Goal: Task Accomplishment & Management: Use online tool/utility

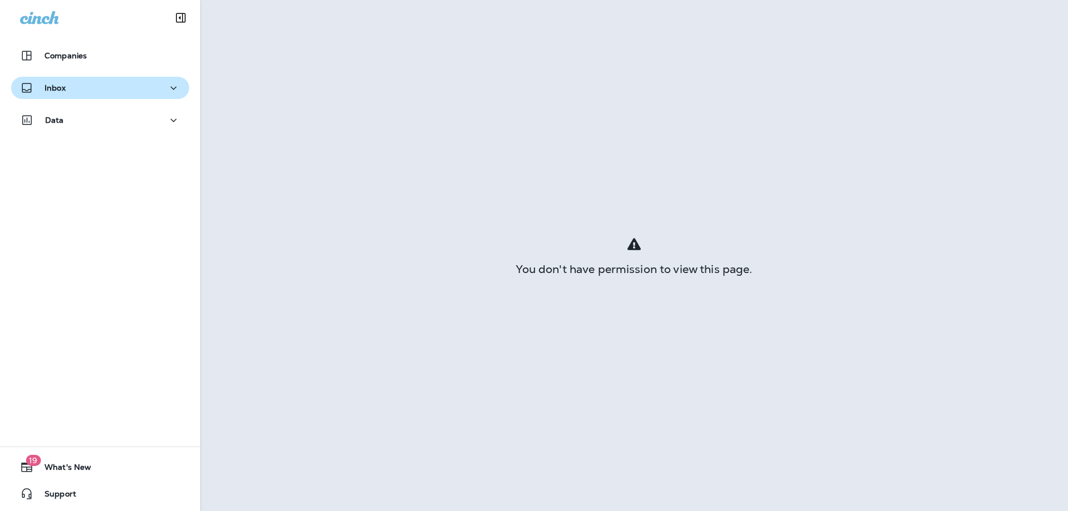
click at [53, 90] on p "Inbox" at bounding box center [54, 87] width 21 height 9
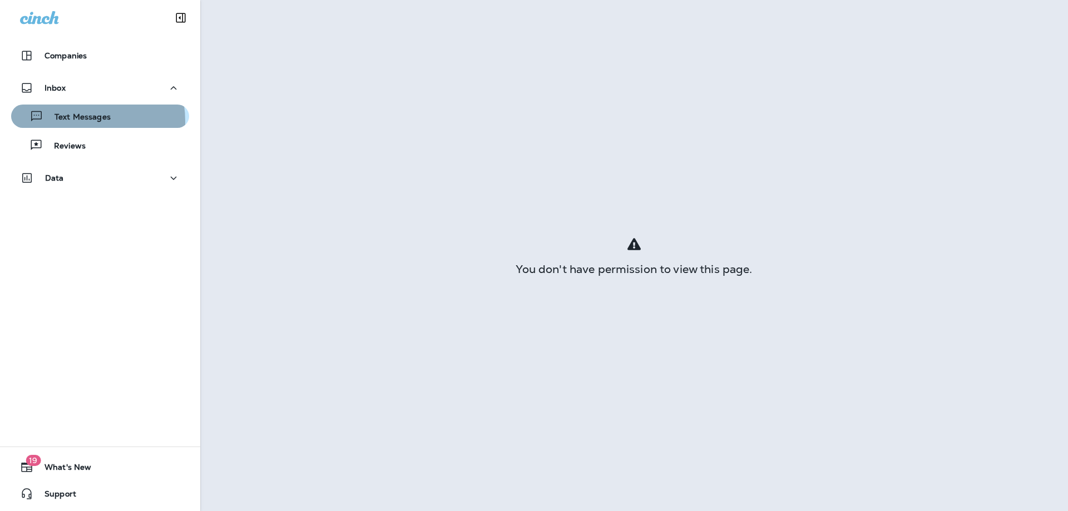
click at [73, 121] on p "Text Messages" at bounding box center [76, 117] width 67 height 11
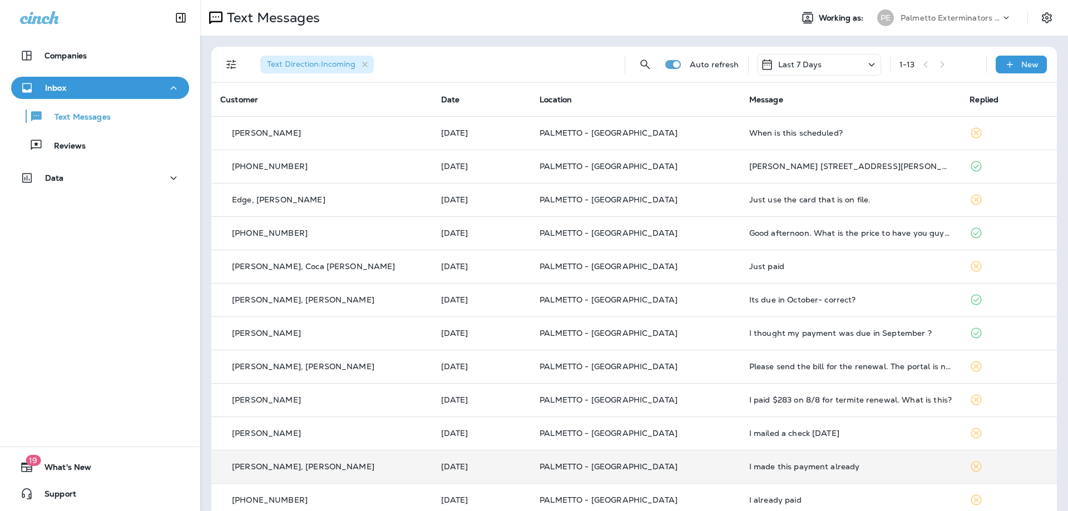
scroll to position [51, 0]
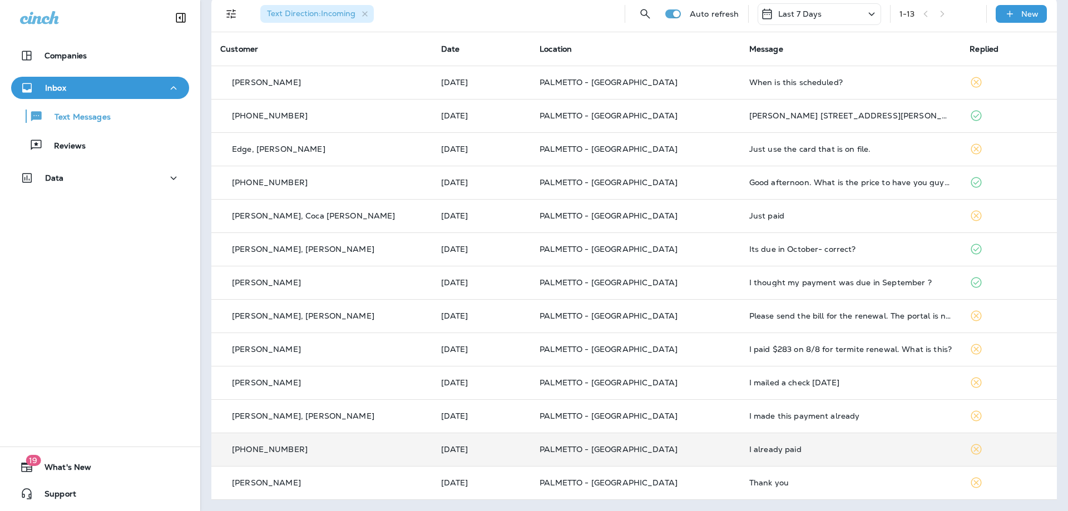
click at [706, 448] on p "PALMETTO - [GEOGRAPHIC_DATA]" at bounding box center [635, 449] width 192 height 9
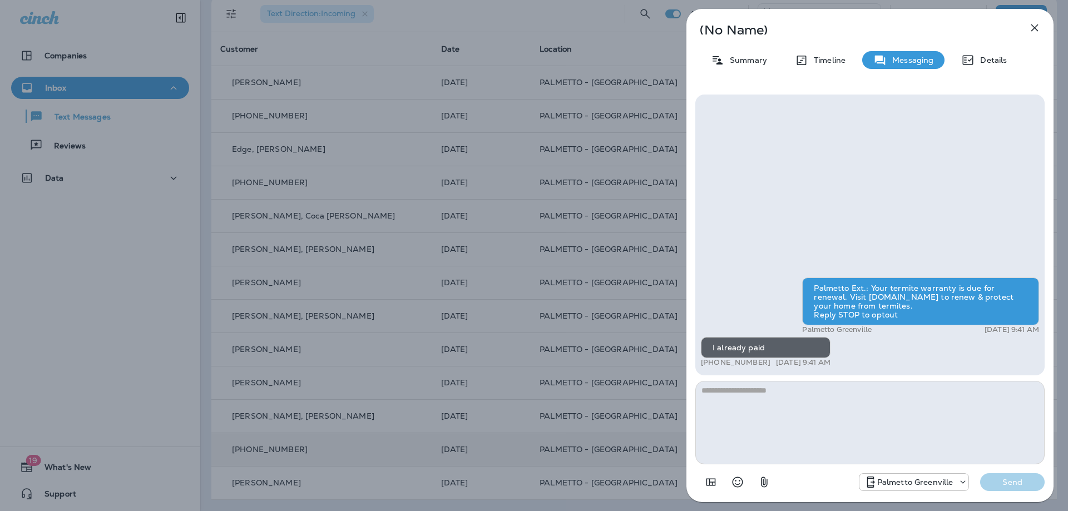
click at [658, 419] on div "(No Name) Summary Timeline Messaging Details Palmetto Ext.: Your termite warran…" at bounding box center [534, 255] width 1068 height 511
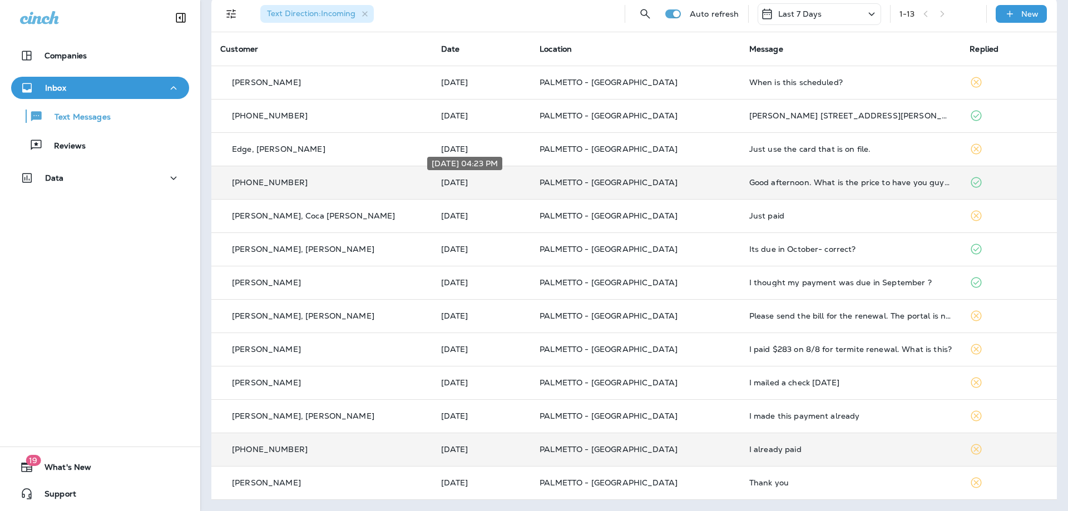
click at [476, 182] on p "[DATE]" at bounding box center [481, 182] width 81 height 9
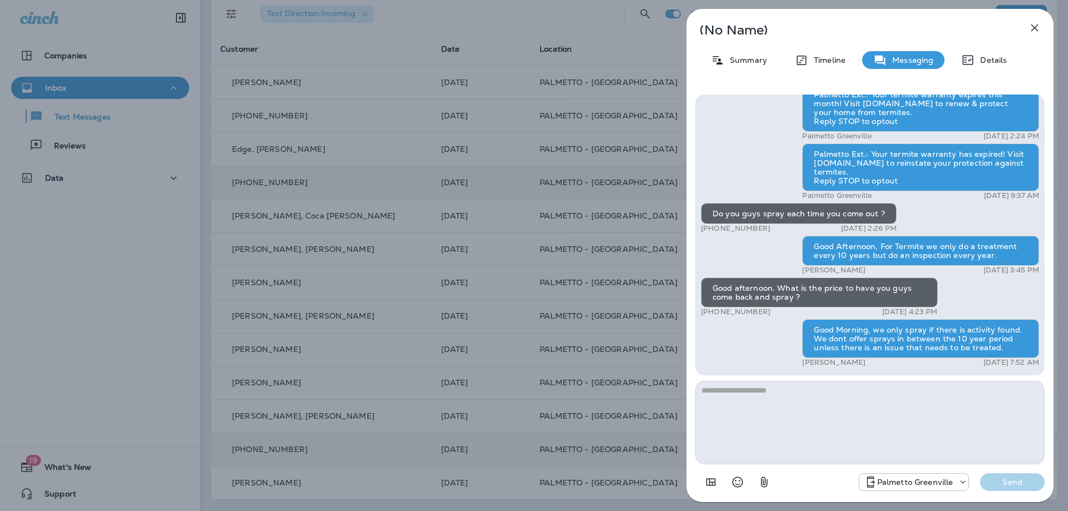
click at [1033, 25] on icon "button" at bounding box center [1034, 27] width 13 height 13
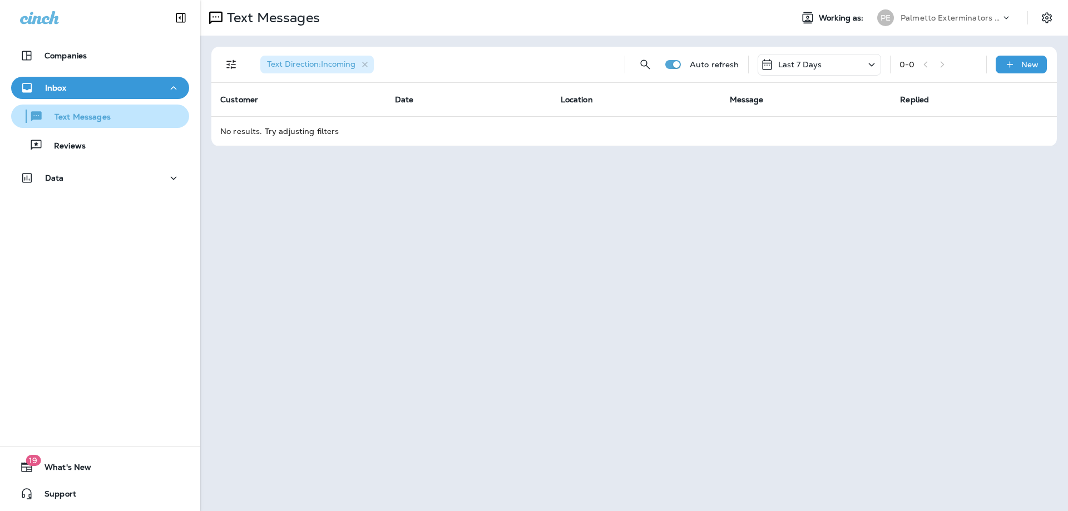
click at [40, 118] on icon "button" at bounding box center [36, 115] width 11 height 9
drag, startPoint x: 308, startPoint y: 174, endPoint x: 230, endPoint y: 106, distance: 102.5
click at [307, 174] on div "Text Messages Working as: PE Palmetto Exterminators LLC Text Direction : Incomi…" at bounding box center [634, 255] width 868 height 511
click at [82, 128] on div "Text Messages Reviews" at bounding box center [100, 128] width 178 height 58
click at [83, 113] on p "Text Messages" at bounding box center [76, 117] width 67 height 11
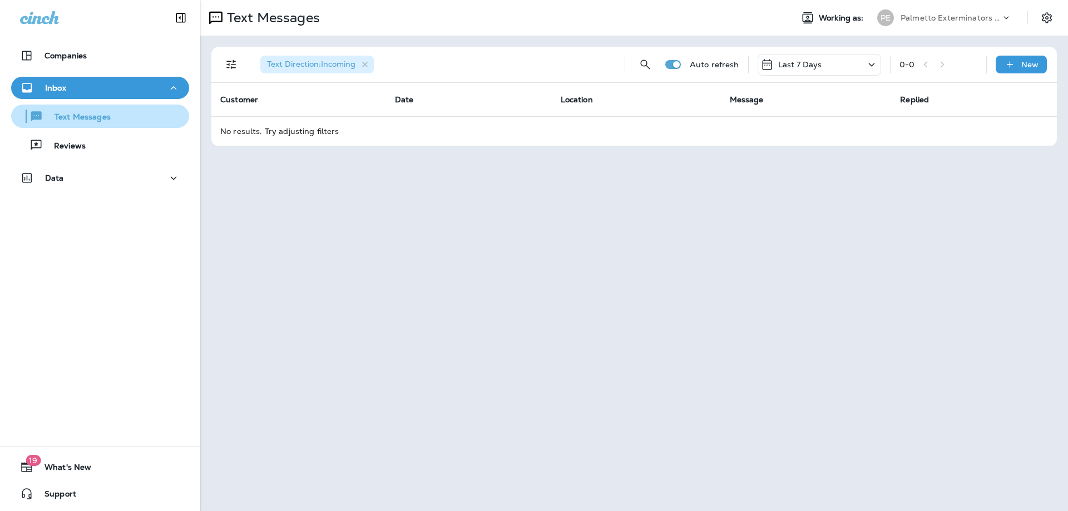
click at [83, 113] on p "Text Messages" at bounding box center [76, 117] width 67 height 11
